Goal: Entertainment & Leisure: Browse casually

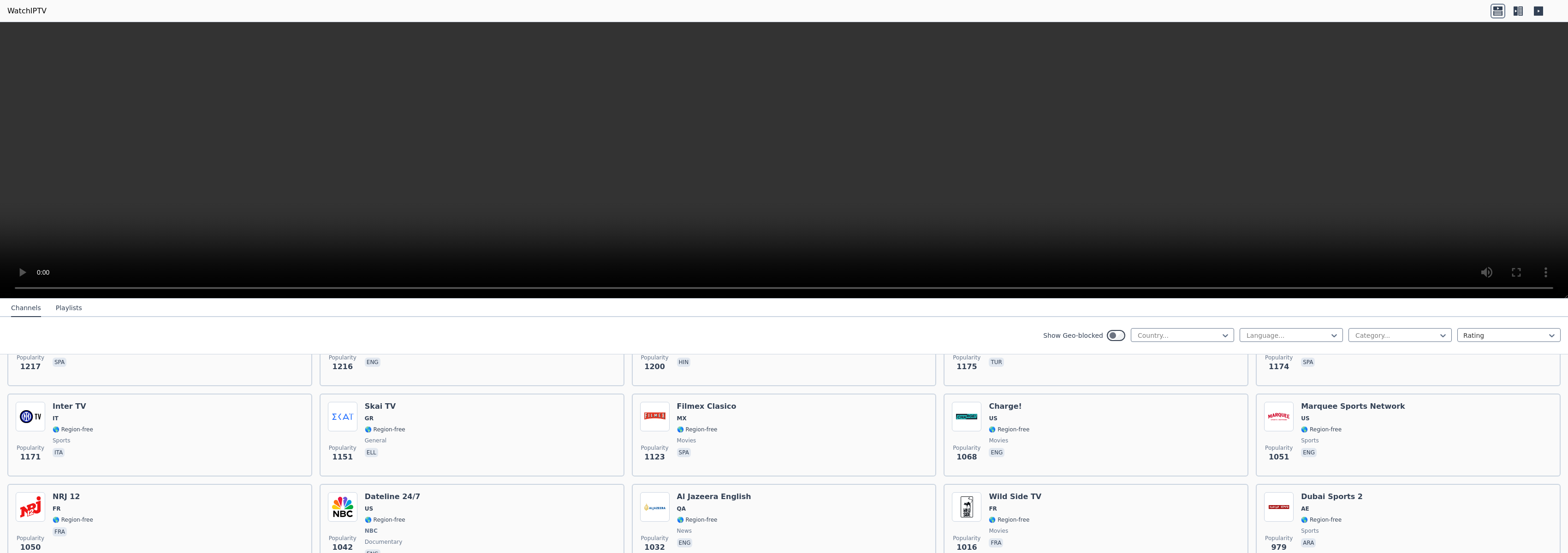
scroll to position [894, 0]
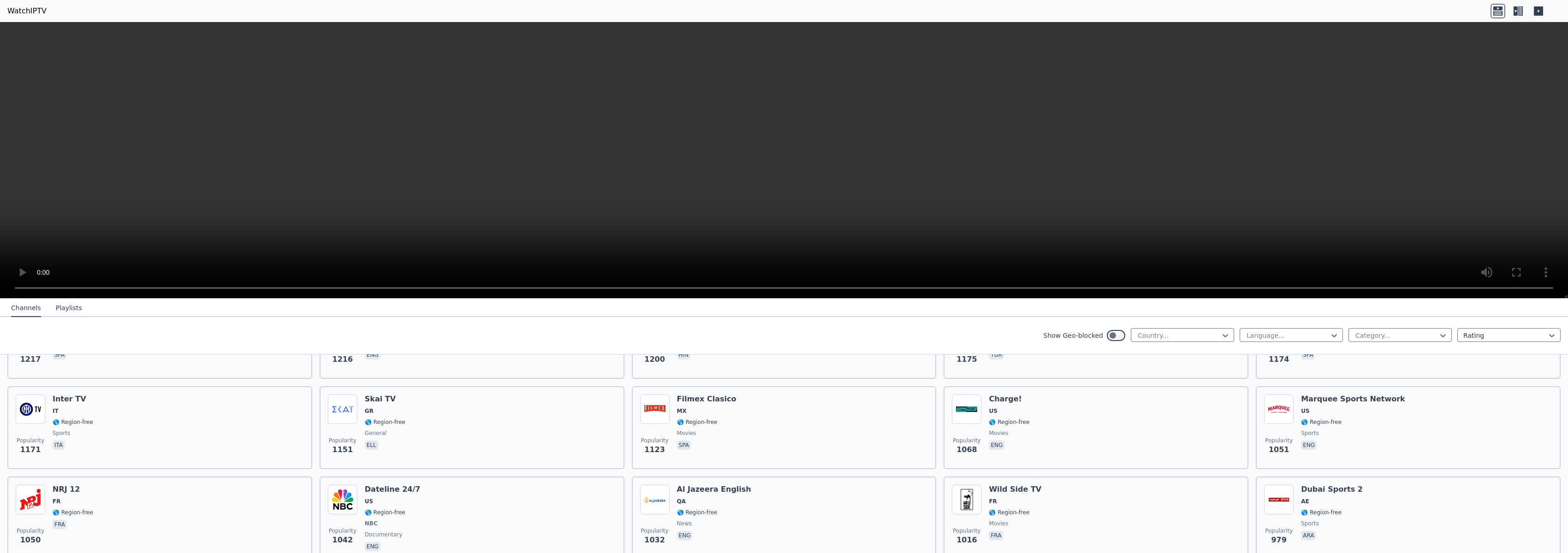
click at [1538, 10] on icon at bounding box center [1539, 11] width 10 height 10
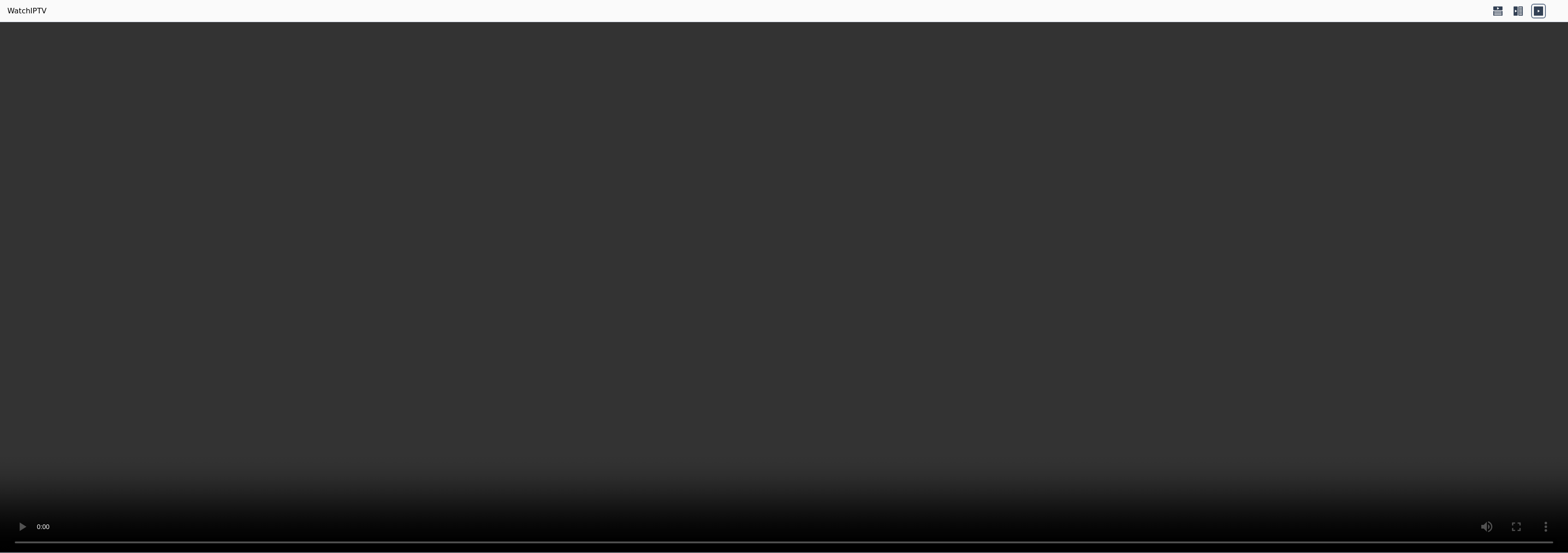
click at [1513, 10] on icon at bounding box center [1517, 11] width 15 height 15
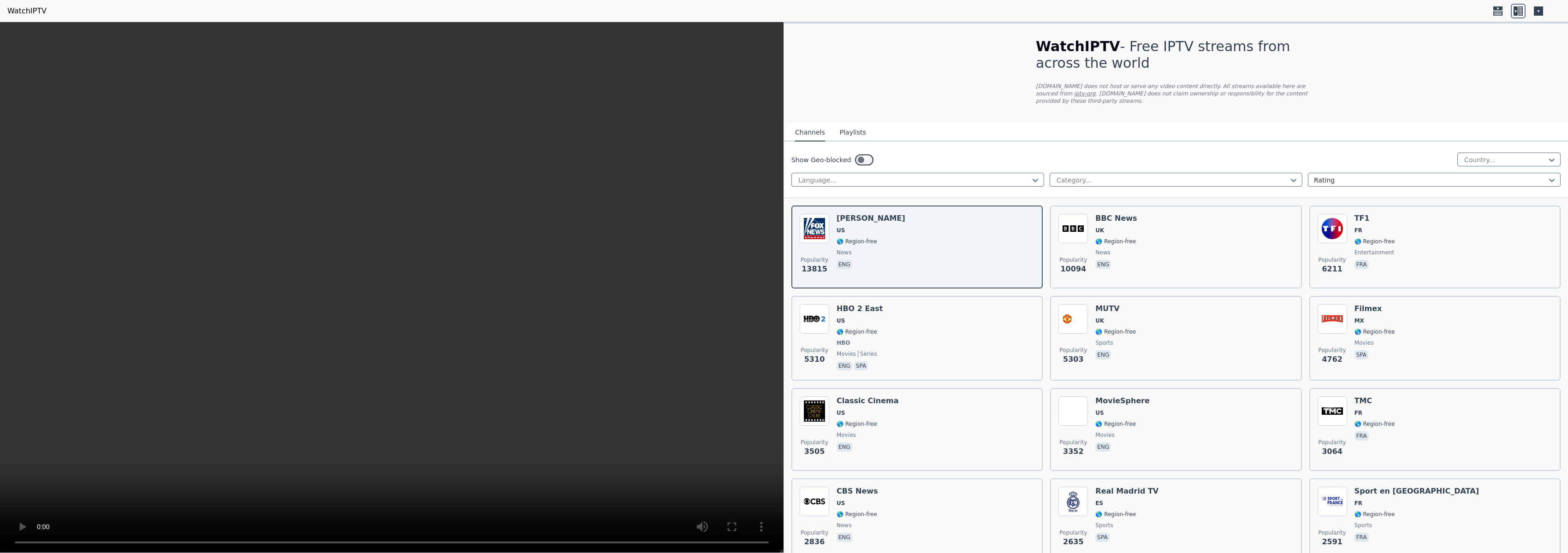
click at [1493, 13] on icon at bounding box center [1497, 13] width 10 height 5
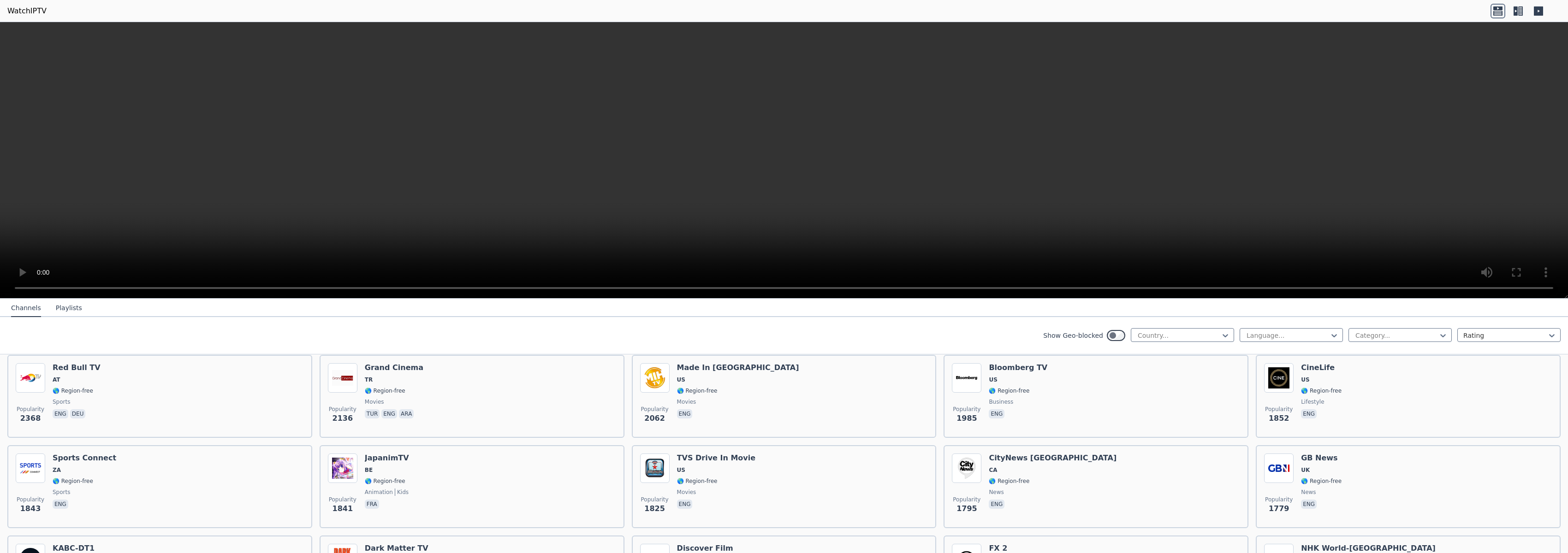
scroll to position [330, 0]
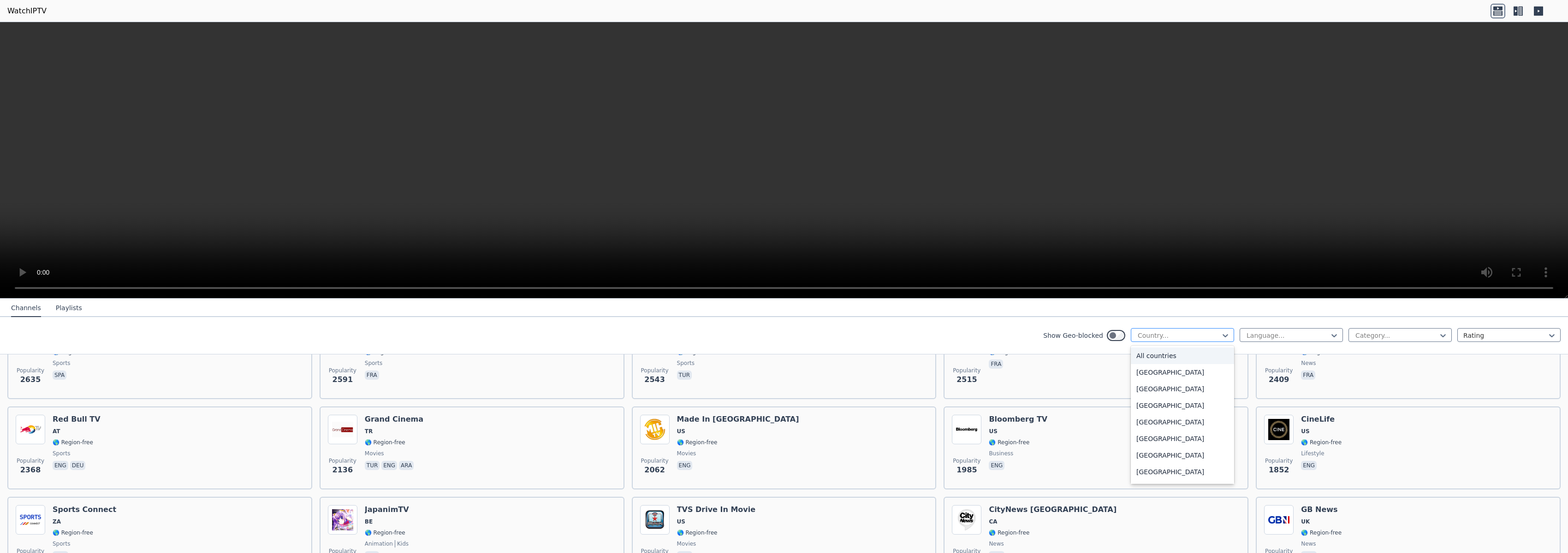
click at [1173, 334] on div at bounding box center [1178, 336] width 84 height 10
type input "******"
click at [1181, 389] on div "[GEOGRAPHIC_DATA]" at bounding box center [1182, 389] width 103 height 17
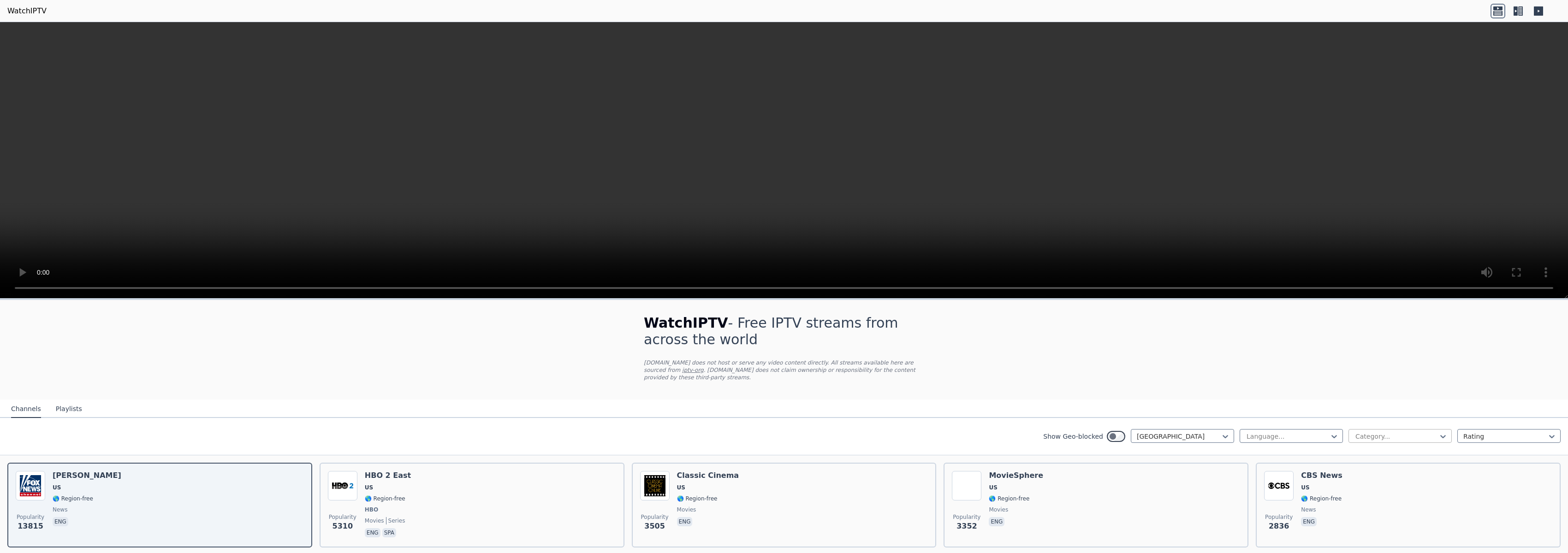
click at [1375, 437] on div at bounding box center [1396, 437] width 84 height 10
click at [1370, 506] on div "Sports" at bounding box center [1400, 505] width 103 height 17
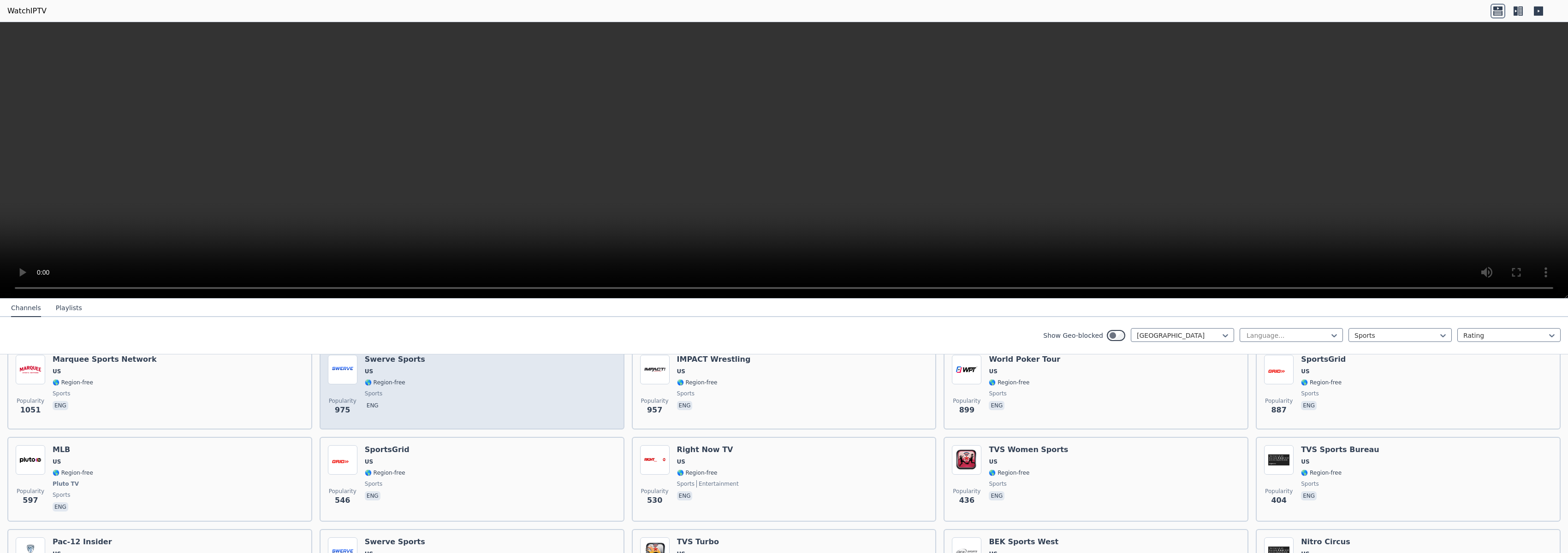
scroll to position [69, 0]
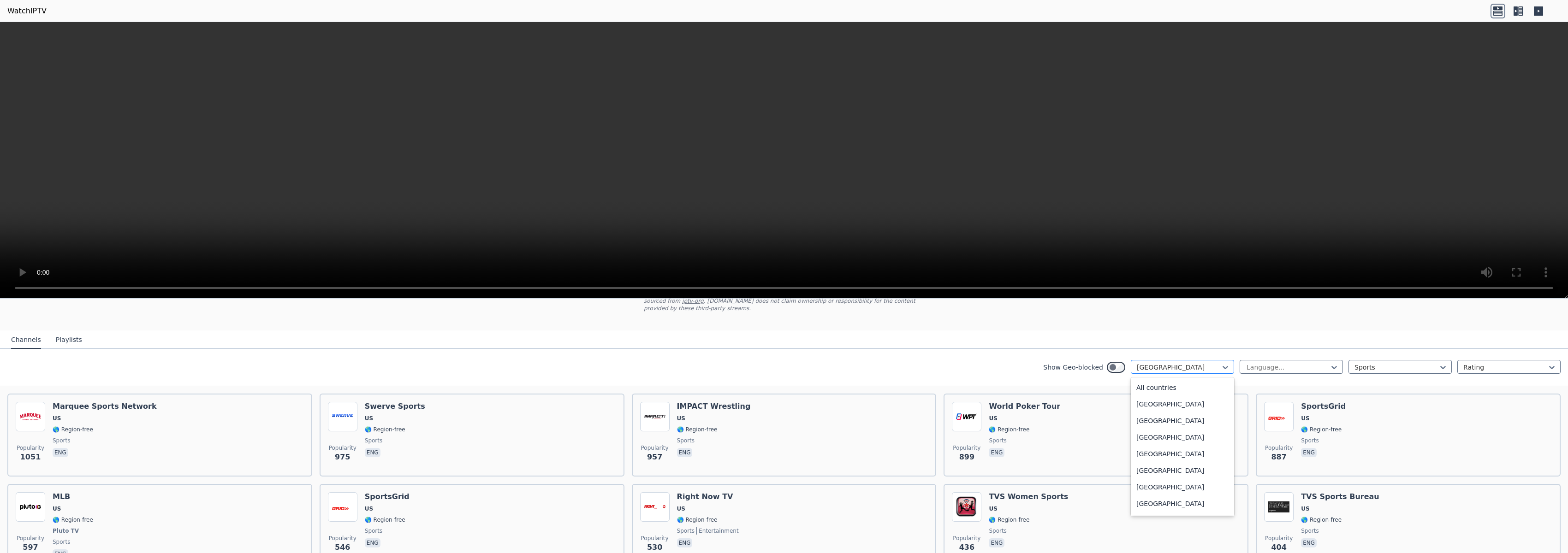
click at [1200, 364] on div at bounding box center [1178, 368] width 84 height 10
click at [1312, 369] on div at bounding box center [1288, 368] width 84 height 10
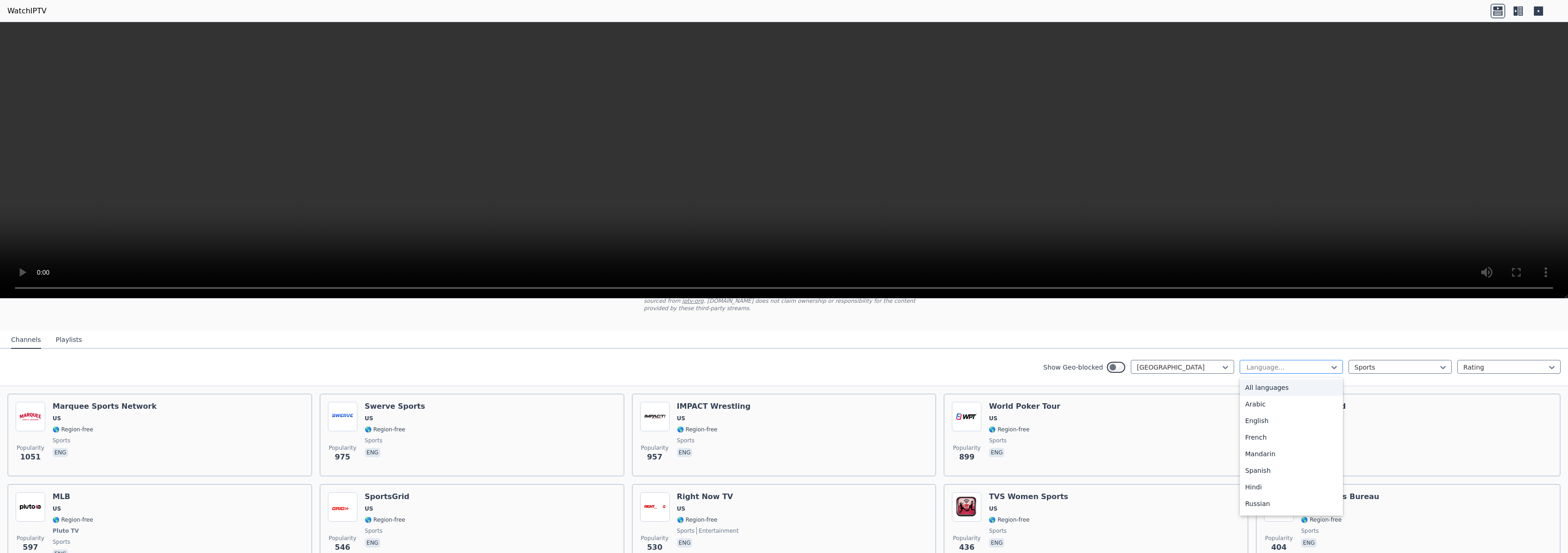
click at [1312, 369] on div at bounding box center [1288, 368] width 84 height 10
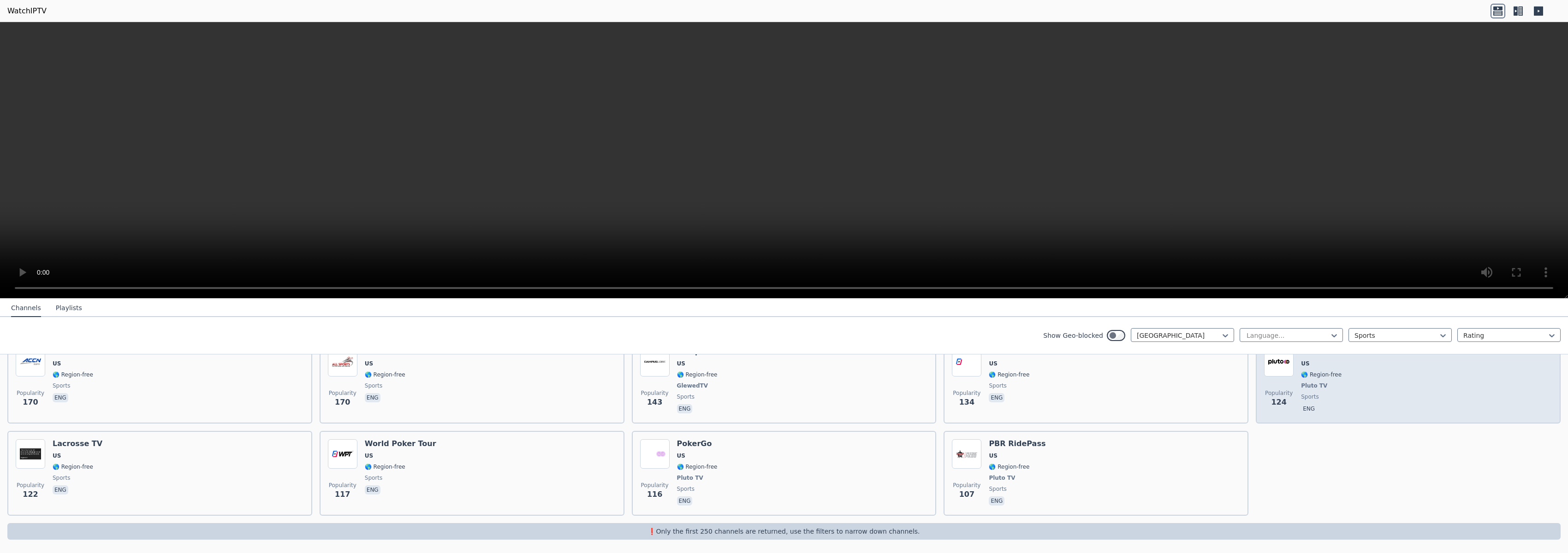
scroll to position [399, 0]
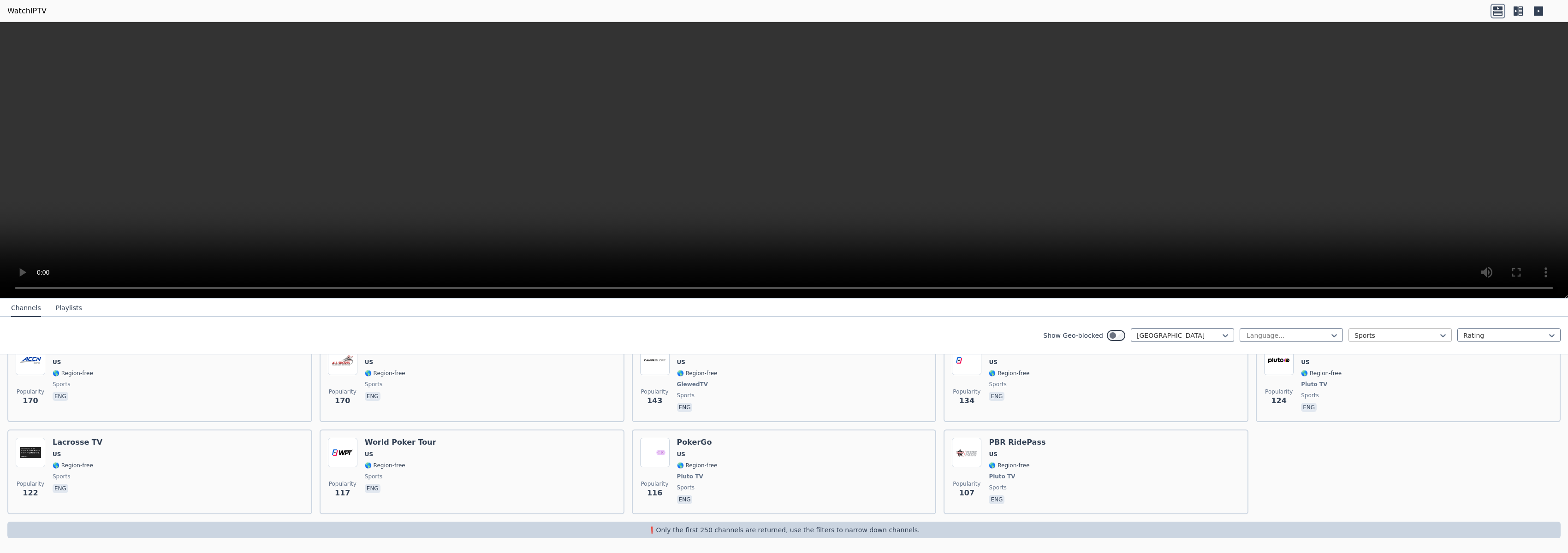
click at [1405, 338] on div at bounding box center [1396, 336] width 84 height 10
click at [1389, 356] on div "All categories" at bounding box center [1400, 356] width 103 height 17
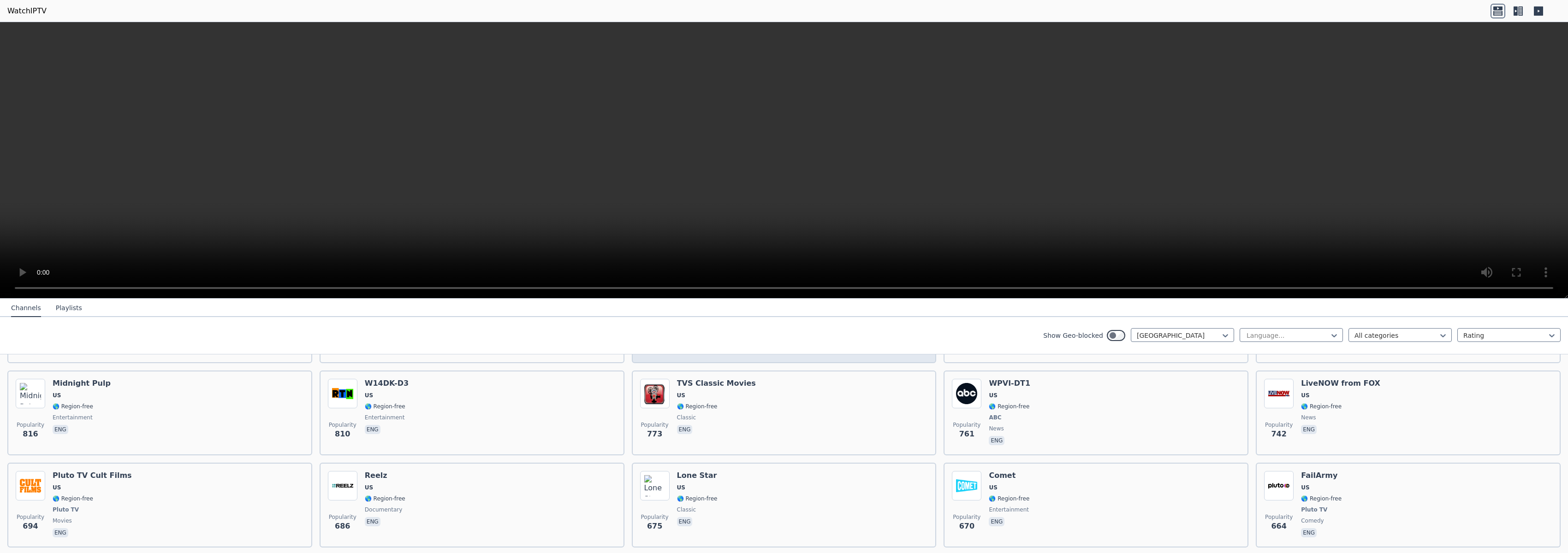
scroll to position [564, 0]
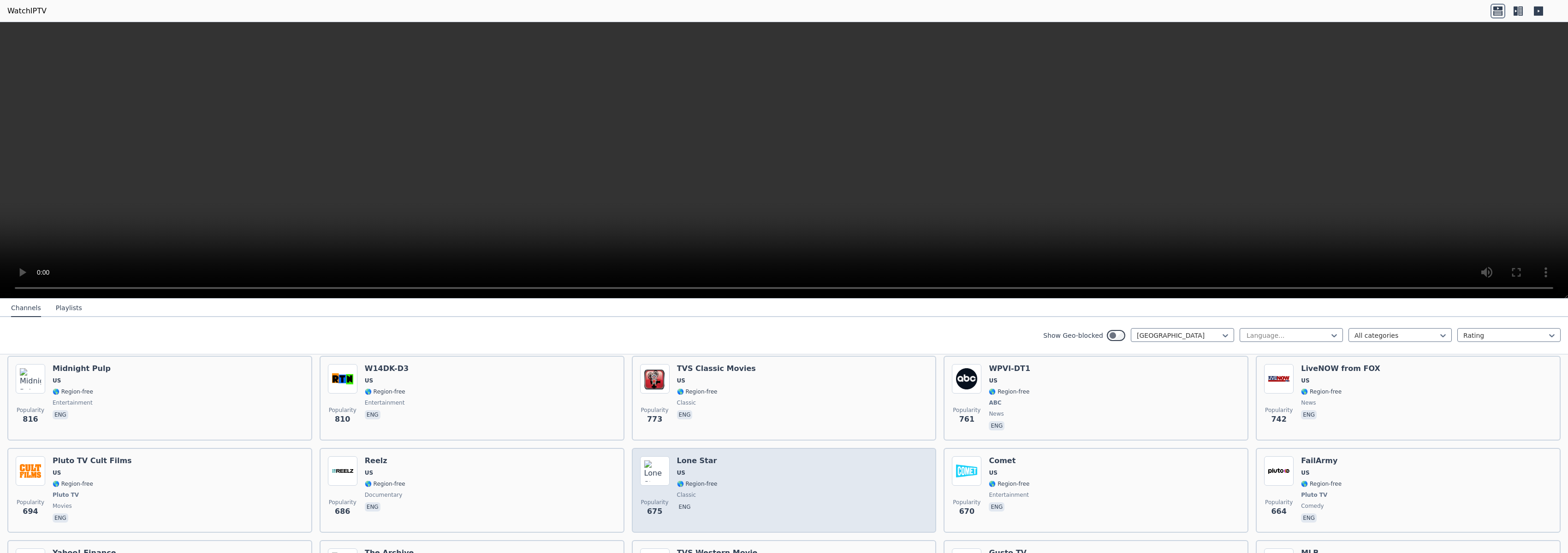
click at [728, 462] on div "Popularity 675 Lone Star US 🌎 Region-free classic eng" at bounding box center [784, 490] width 288 height 68
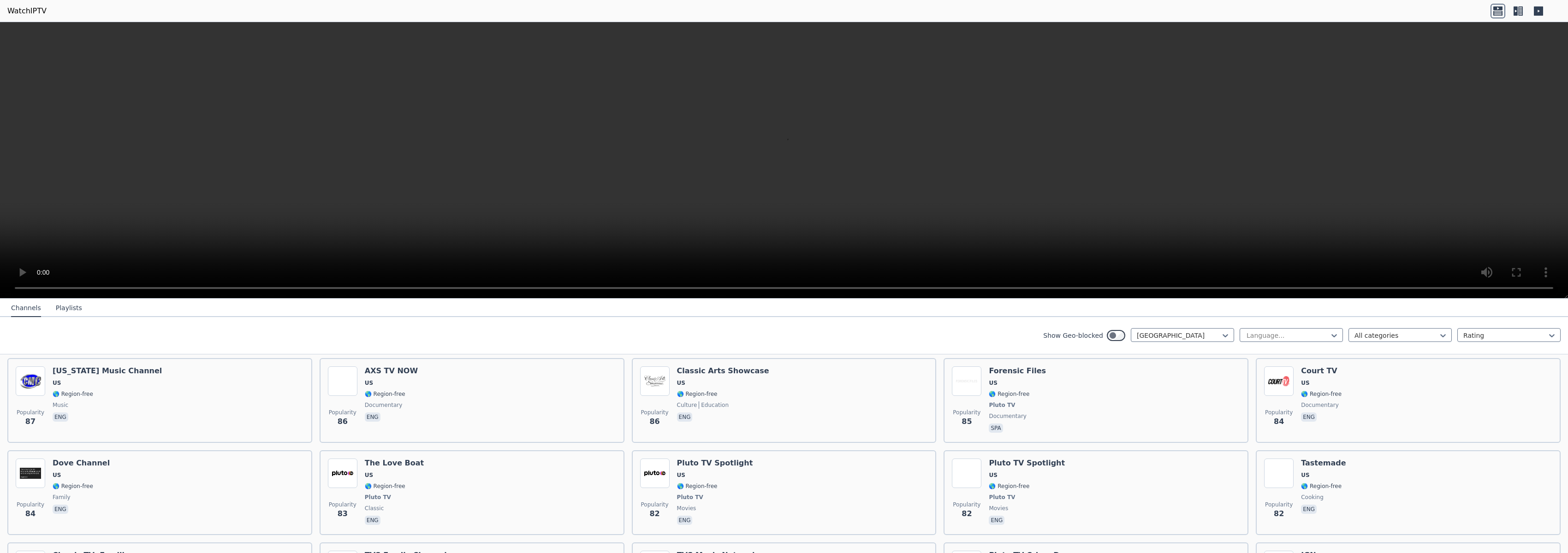
scroll to position [3982, 0]
